Goal: Information Seeking & Learning: Find specific fact

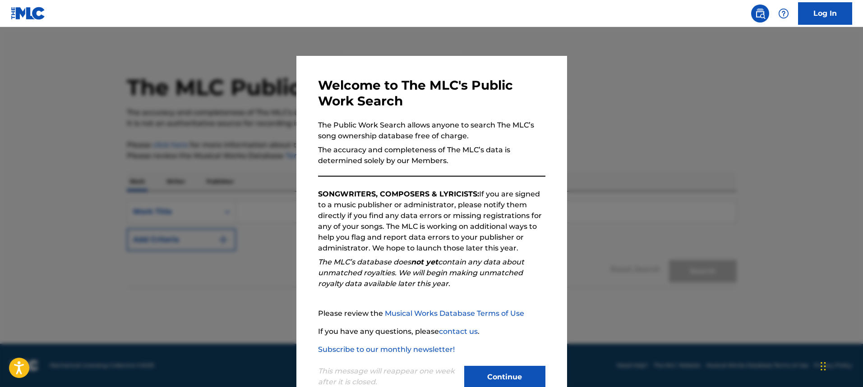
click at [518, 381] on button "Continue" at bounding box center [504, 377] width 81 height 23
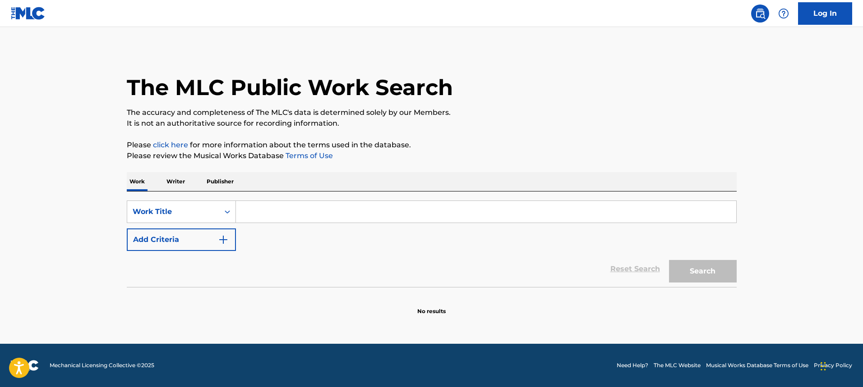
click at [174, 178] on p "Writer" at bounding box center [176, 181] width 24 height 19
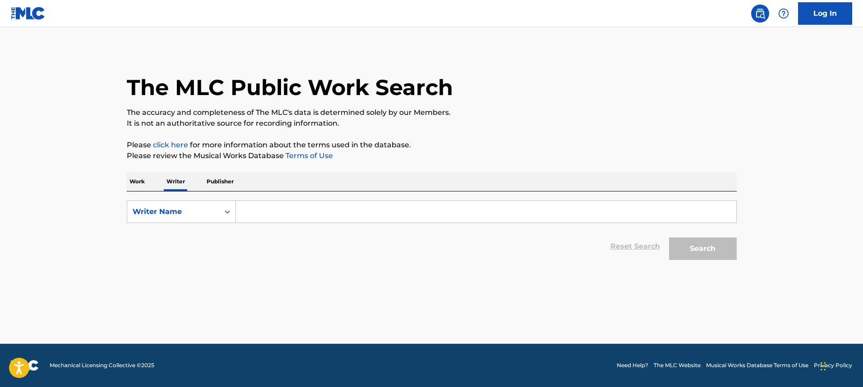
click at [258, 211] on input "Search Form" at bounding box center [486, 212] width 500 height 22
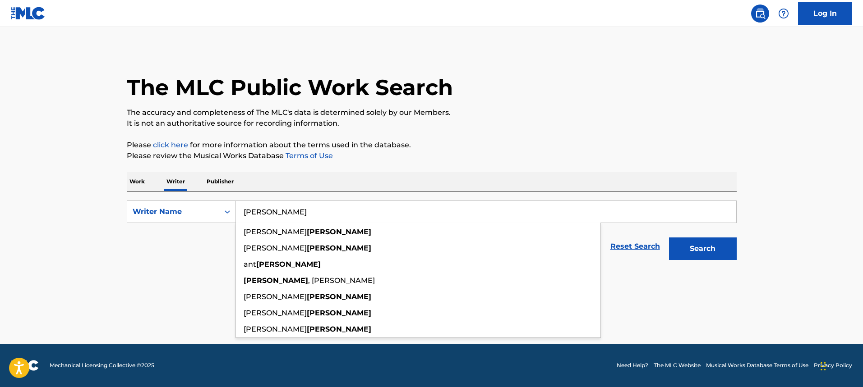
type input "[PERSON_NAME]"
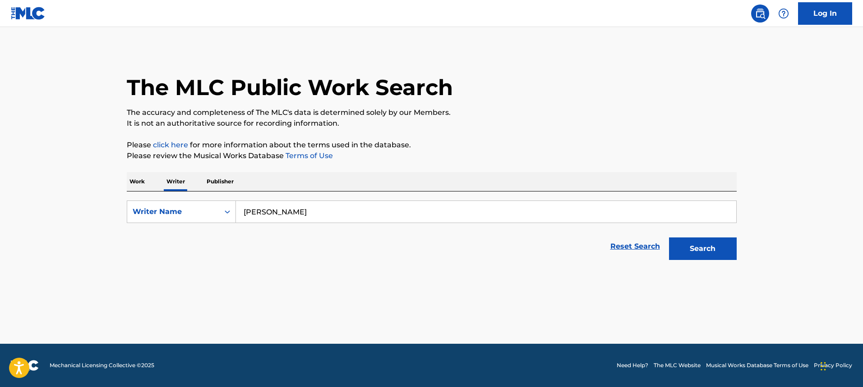
click at [725, 249] on button "Search" at bounding box center [703, 249] width 68 height 23
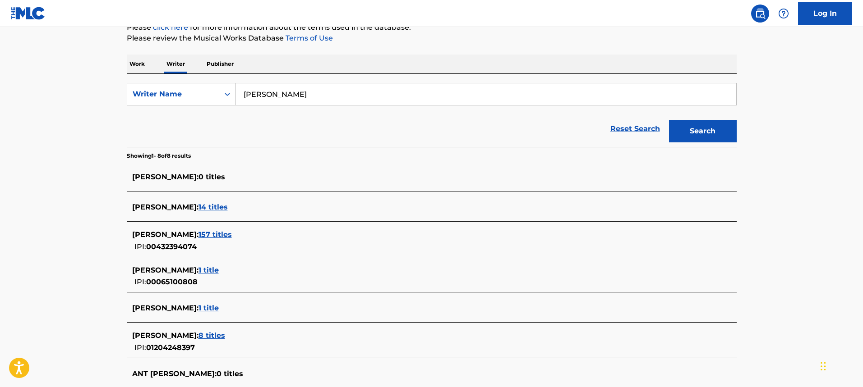
scroll to position [135, 0]
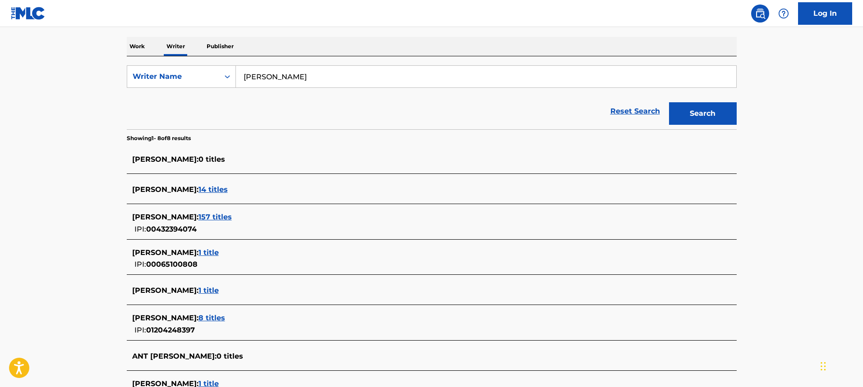
click at [232, 216] on span "157 titles" at bounding box center [214, 217] width 33 height 9
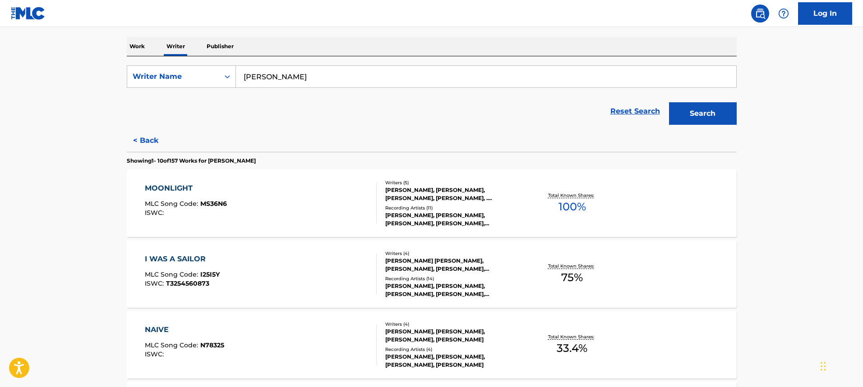
click at [447, 196] on div "[PERSON_NAME], [PERSON_NAME], [PERSON_NAME], [PERSON_NAME], . [GEOGRAPHIC_DATA]" at bounding box center [453, 194] width 136 height 16
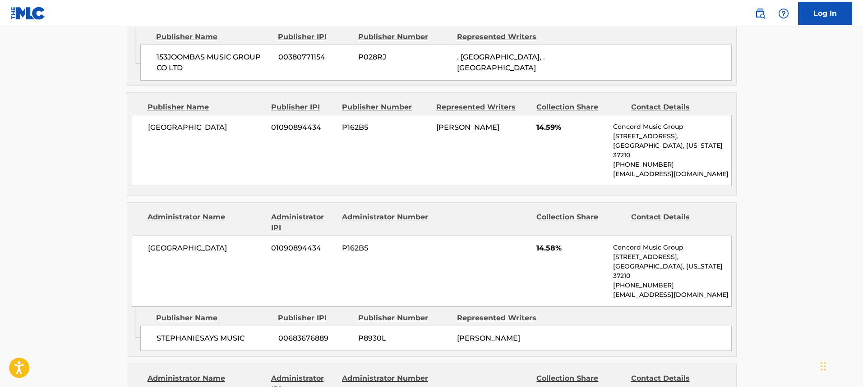
scroll to position [722, 0]
